Goal: Task Accomplishment & Management: Manage account settings

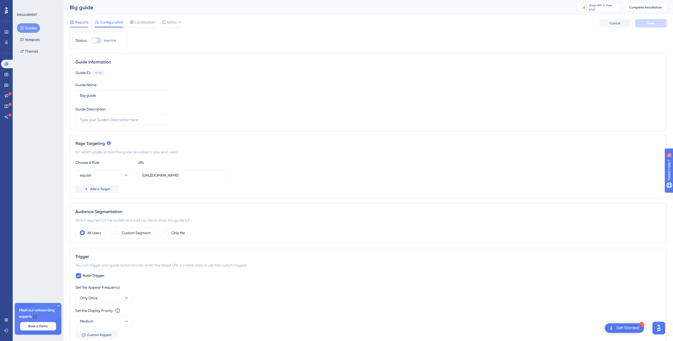
click at [82, 23] on span "Reports" at bounding box center [81, 22] width 13 height 6
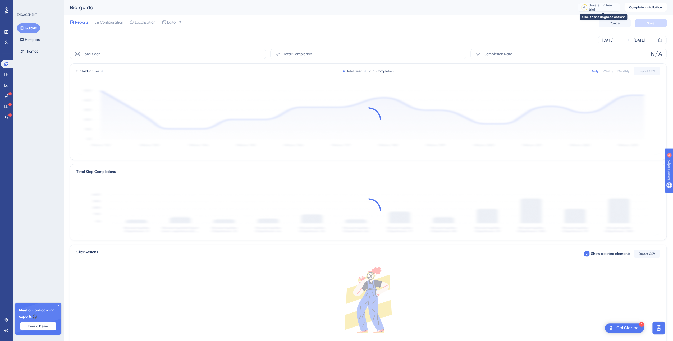
click at [608, 7] on div "days left in free trial" at bounding box center [603, 7] width 29 height 8
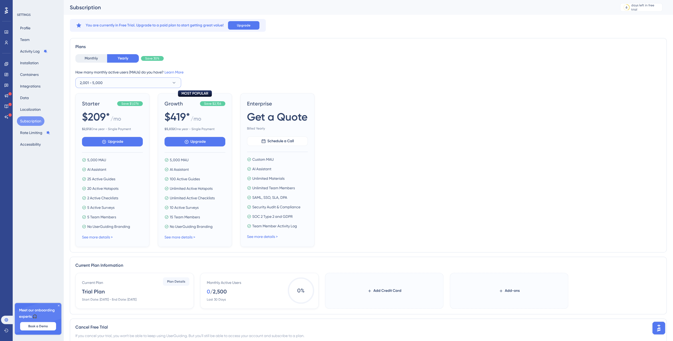
click at [121, 81] on button "2,001 - 5,000" at bounding box center [128, 82] width 106 height 11
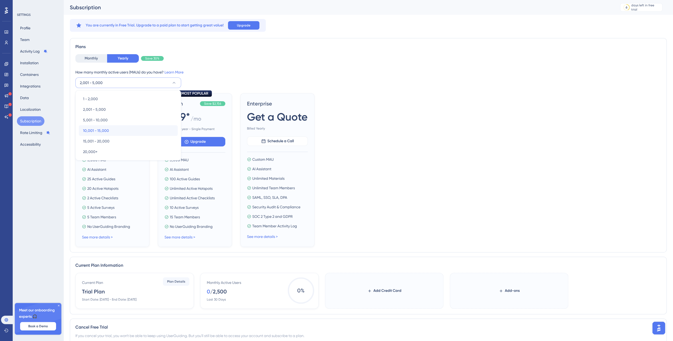
click at [120, 130] on div "10,001 - 15,000 10,001 - 15,000" at bounding box center [128, 130] width 90 height 11
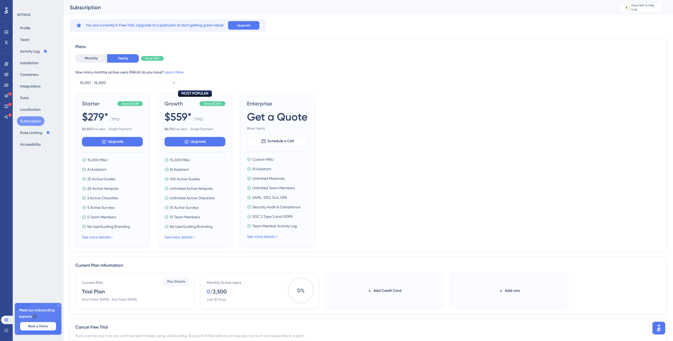
click at [35, 37] on div "Profile Team Activity Log Installation Containers Integrations Data Localizatio…" at bounding box center [38, 86] width 43 height 126
click at [27, 42] on button "Team" at bounding box center [25, 40] width 16 height 10
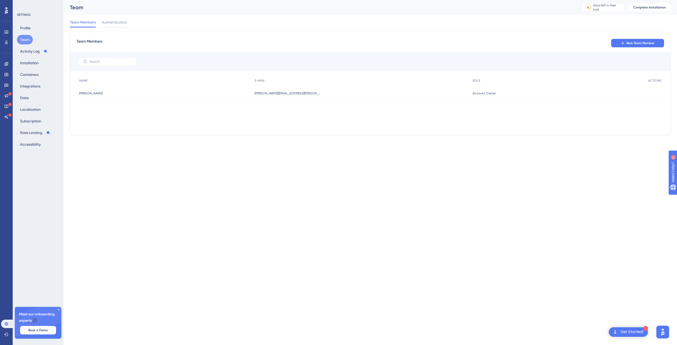
click at [654, 38] on div "New Team Member" at bounding box center [637, 43] width 53 height 10
click at [650, 45] on span "New Team Member" at bounding box center [640, 43] width 28 height 4
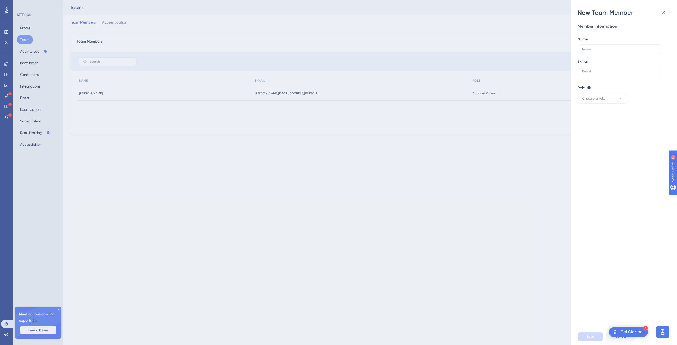
drag, startPoint x: 606, startPoint y: 46, endPoint x: 640, endPoint y: 63, distance: 38.6
click at [605, 46] on label at bounding box center [619, 49] width 85 height 10
click at [605, 47] on input "text" at bounding box center [620, 49] width 76 height 4
click at [619, 92] on div "Role Editor: Create & edit materials Publisher: Editor + Publish changes Admin:…" at bounding box center [621, 94] width 89 height 19
click at [619, 99] on icon at bounding box center [620, 98] width 5 height 5
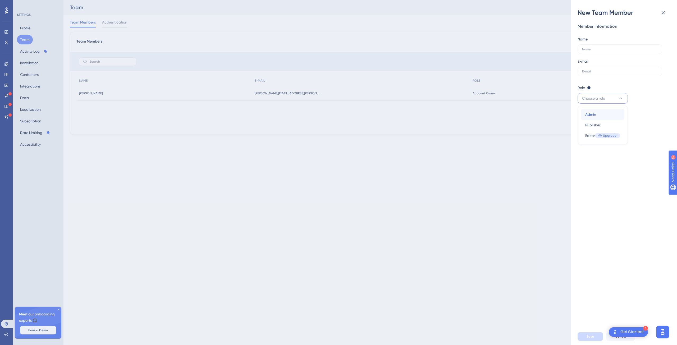
click at [606, 114] on div "Admin Admin" at bounding box center [602, 114] width 35 height 11
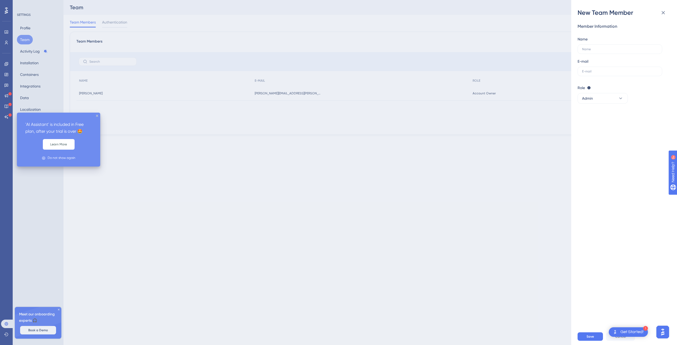
click at [98, 116] on icon "close tooltip" at bounding box center [97, 116] width 2 height 2
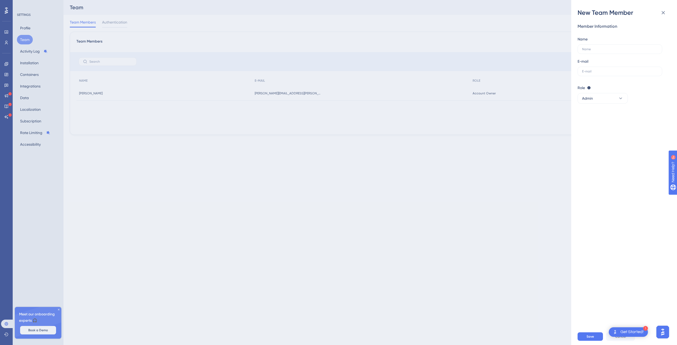
click at [246, 231] on div "New Team Member Member Information Name E-mail Role Editor: Create & edit mater…" at bounding box center [338, 172] width 677 height 345
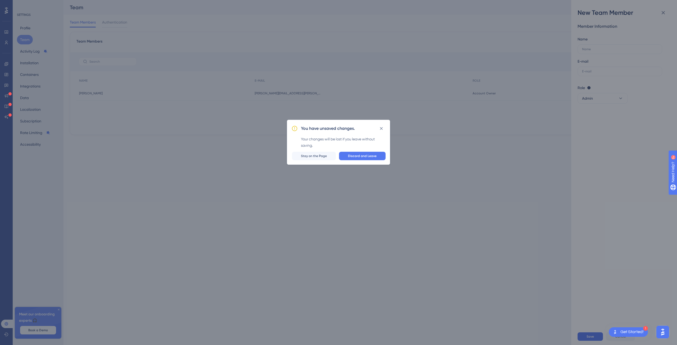
click at [316, 156] on span "Stay on the Page" at bounding box center [314, 156] width 26 height 4
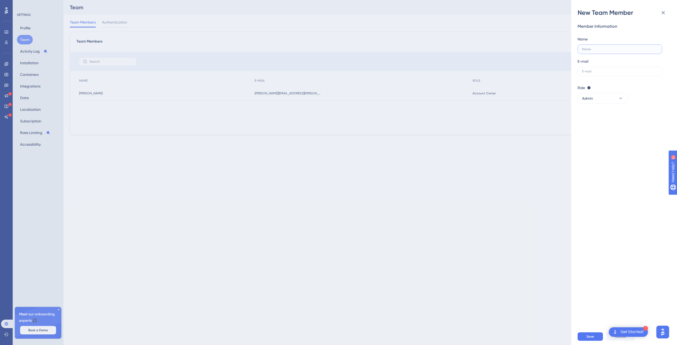
click at [617, 50] on input "text" at bounding box center [620, 49] width 76 height 4
